Goal: Transaction & Acquisition: Purchase product/service

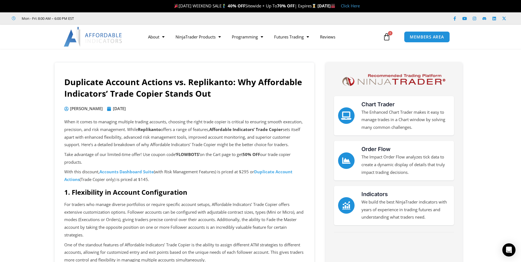
click at [284, 180] on strong "Duplicate Account Actions" at bounding box center [178, 175] width 228 height 13
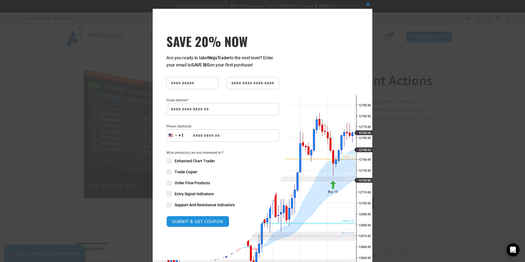
click at [168, 173] on span at bounding box center [168, 171] width 5 height 5
click at [366, 5] on span at bounding box center [368, 4] width 9 height 3
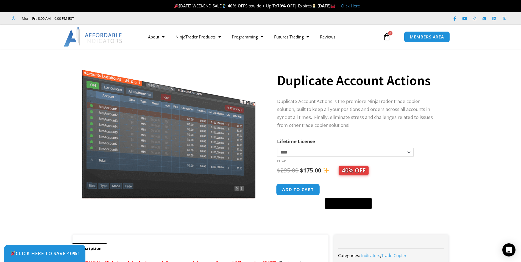
click at [295, 190] on button "Add to cart" at bounding box center [298, 190] width 44 height 12
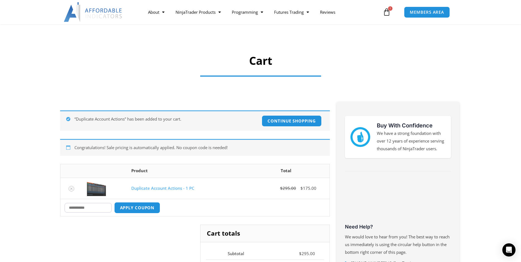
scroll to position [27, 0]
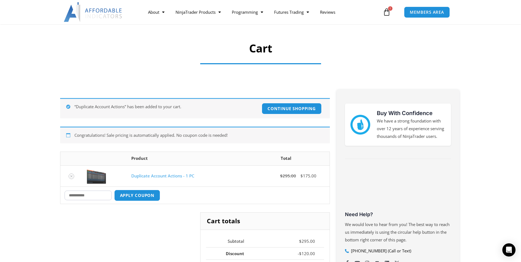
click at [95, 198] on input "Coupon:" at bounding box center [88, 196] width 47 height 10
type input "********"
click at [130, 196] on button "Apply coupon" at bounding box center [137, 196] width 48 height 12
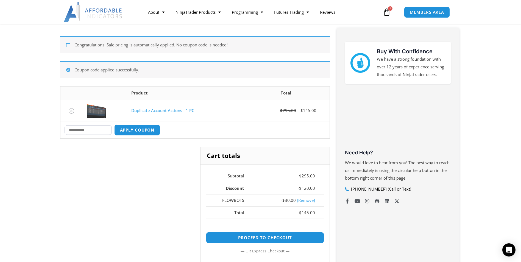
scroll to position [55, 0]
